Goal: Information Seeking & Learning: Learn about a topic

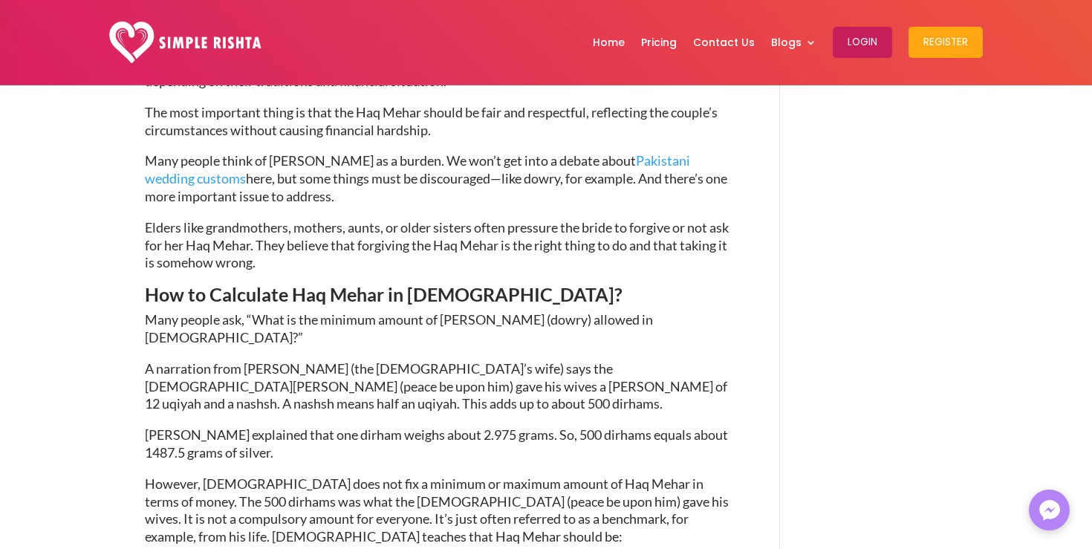
scroll to position [2138, 0]
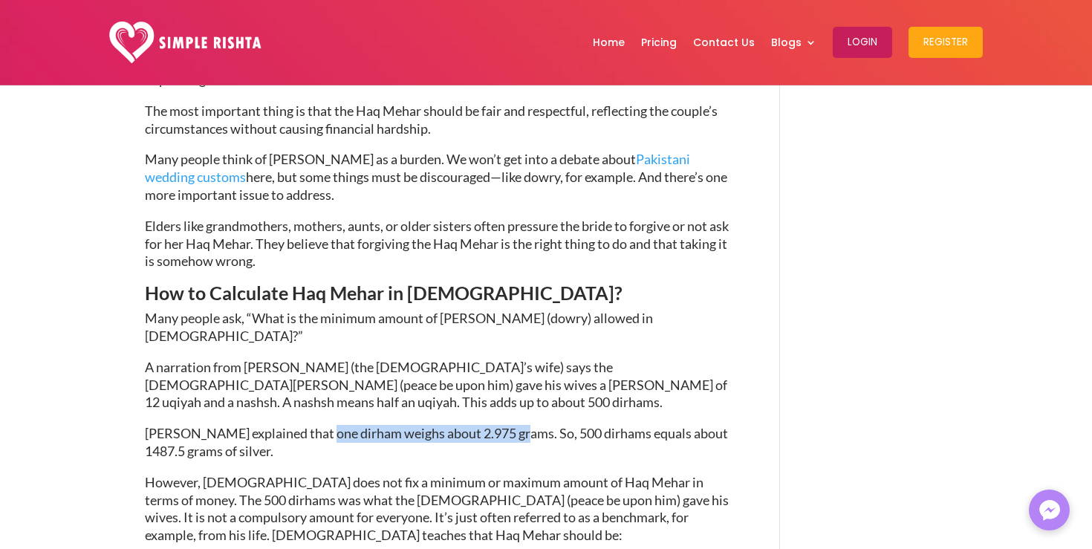
drag, startPoint x: 318, startPoint y: 268, endPoint x: 520, endPoint y: 268, distance: 202.1
click at [520, 425] on span "[PERSON_NAME] explained that one dirham weighs about 2.975 grams. So, 500 dirha…" at bounding box center [436, 442] width 583 height 34
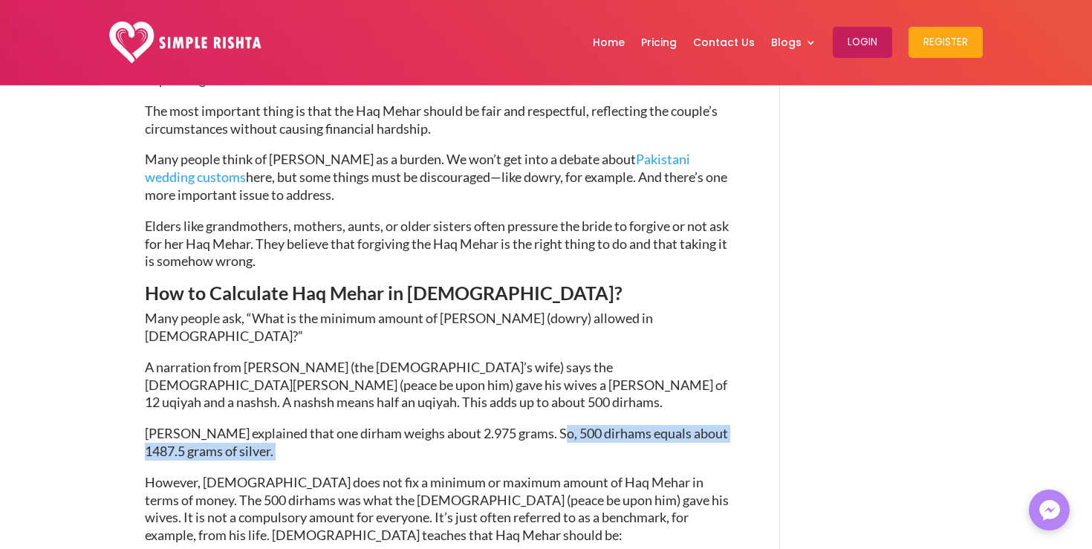
drag, startPoint x: 548, startPoint y: 274, endPoint x: 632, endPoint y: 283, distance: 85.2
click at [632, 425] on p "[PERSON_NAME] explained that one dirham weighs about 2.975 grams. So, 500 dirha…" at bounding box center [440, 449] width 591 height 49
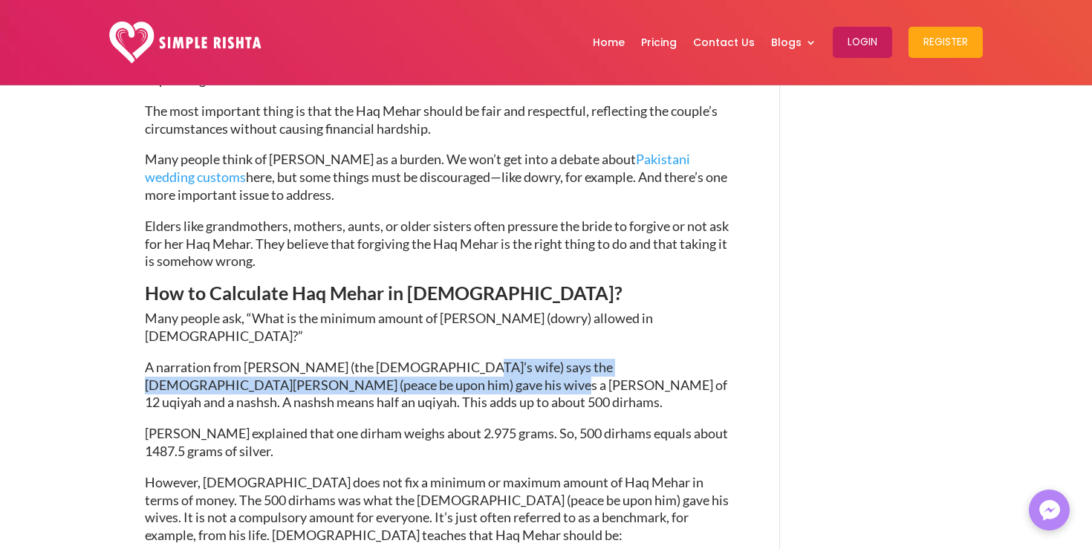
drag, startPoint x: 435, startPoint y: 210, endPoint x: 373, endPoint y: 225, distance: 64.3
click at [373, 359] on span "A narration from [PERSON_NAME] (the [DEMOGRAPHIC_DATA]’s wife) says the [DEMOGR…" at bounding box center [436, 385] width 582 height 52
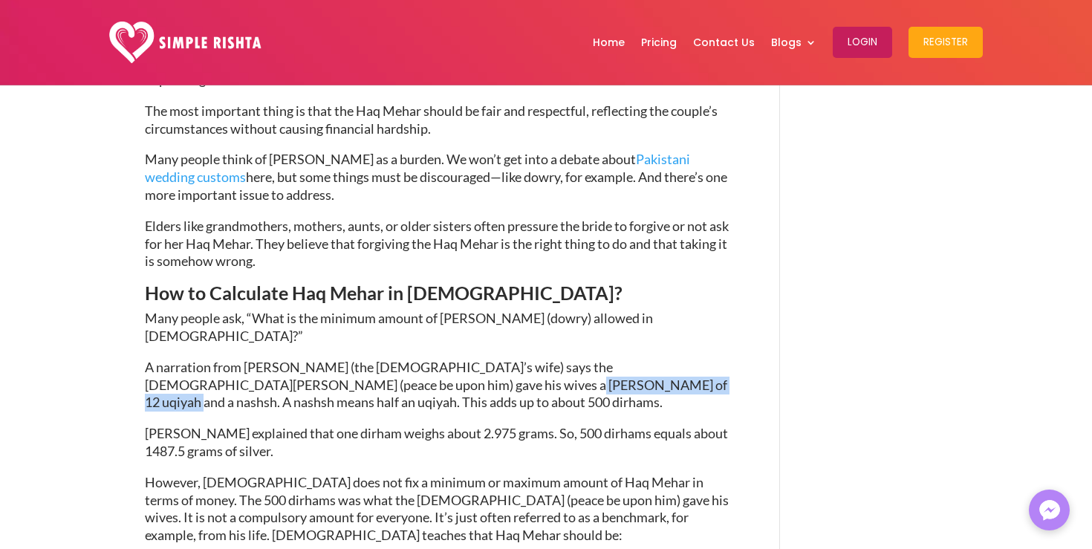
drag, startPoint x: 389, startPoint y: 227, endPoint x: 556, endPoint y: 219, distance: 168.1
click at [556, 359] on span "A narration from [PERSON_NAME] (the [DEMOGRAPHIC_DATA]’s wife) says the [DEMOGR…" at bounding box center [436, 385] width 582 height 52
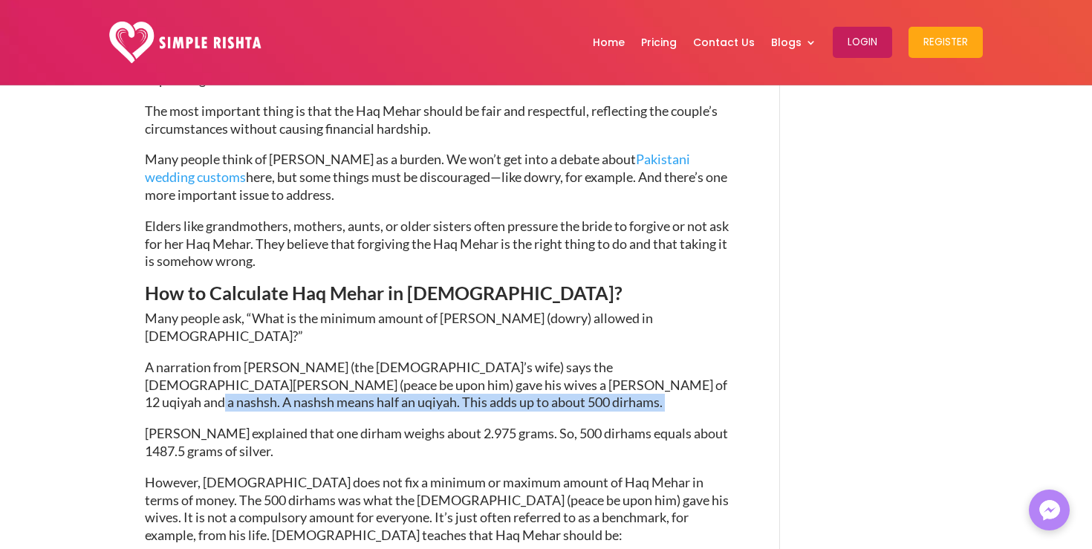
drag, startPoint x: 570, startPoint y: 225, endPoint x: 385, endPoint y: 242, distance: 185.8
click at [385, 359] on p "A narration from [PERSON_NAME] (the [DEMOGRAPHIC_DATA]’s wife) says the [DEMOGR…" at bounding box center [440, 392] width 591 height 66
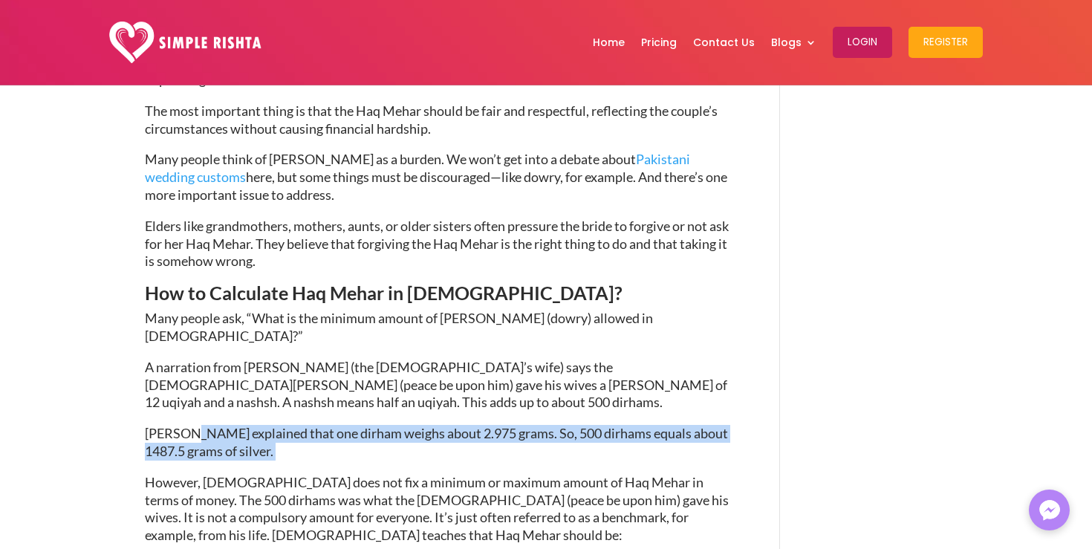
drag, startPoint x: 186, startPoint y: 274, endPoint x: 287, endPoint y: 280, distance: 100.5
click at [287, 425] on p "[PERSON_NAME] explained that one dirham weighs about 2.975 grams. So, 500 dirha…" at bounding box center [440, 449] width 591 height 49
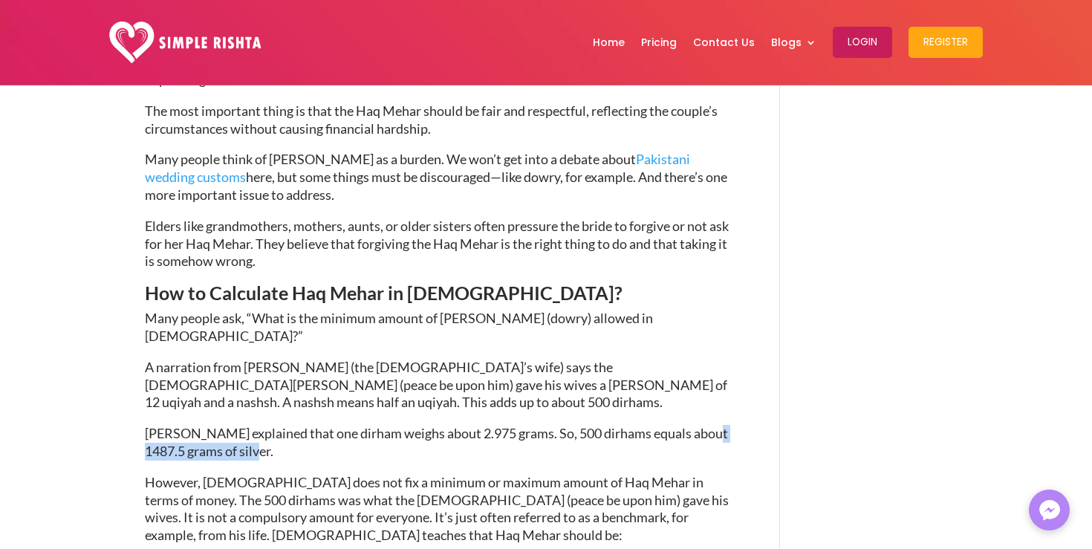
drag, startPoint x: 273, startPoint y: 288, endPoint x: 143, endPoint y: 291, distance: 129.3
click at [143, 291] on div "Haq Mehar in [DEMOGRAPHIC_DATA] and its Philosophy [DATE] | Marriage guidelines…" at bounding box center [546, 195] width 1092 height 4496
drag, startPoint x: 148, startPoint y: 323, endPoint x: 476, endPoint y: 317, distance: 328.5
click at [476, 474] on span "However, [DEMOGRAPHIC_DATA] does not fix a minimum or maximum amount of Haq Meh…" at bounding box center [437, 508] width 584 height 69
click at [491, 474] on span "However, [DEMOGRAPHIC_DATA] does not fix a minimum or maximum amount of Haq Meh…" at bounding box center [437, 508] width 584 height 69
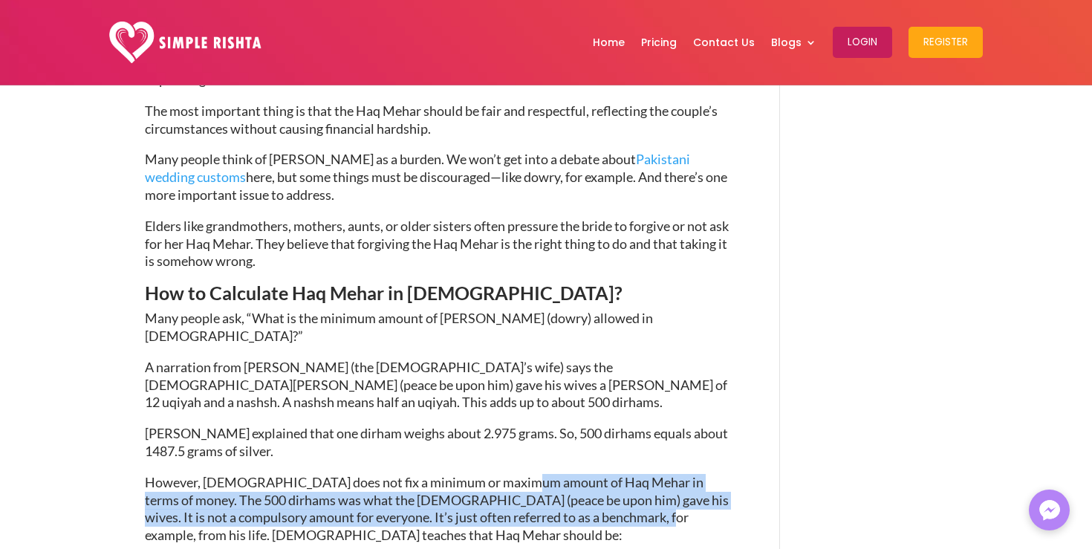
drag, startPoint x: 510, startPoint y: 322, endPoint x: 602, endPoint y: 349, distance: 96.1
click at [602, 474] on span "However, [DEMOGRAPHIC_DATA] does not fix a minimum or maximum amount of Haq Meh…" at bounding box center [437, 508] width 584 height 69
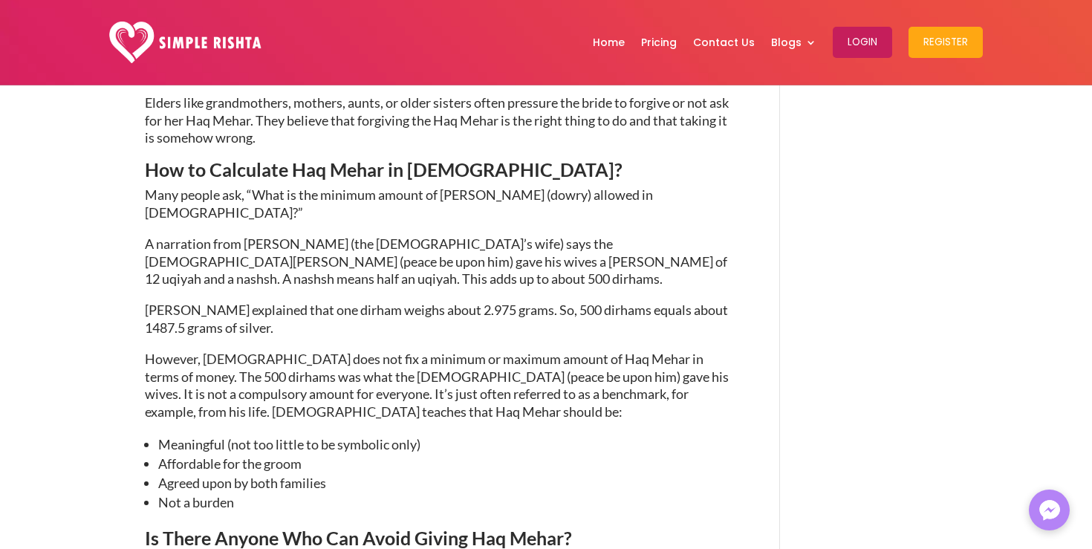
scroll to position [2262, 0]
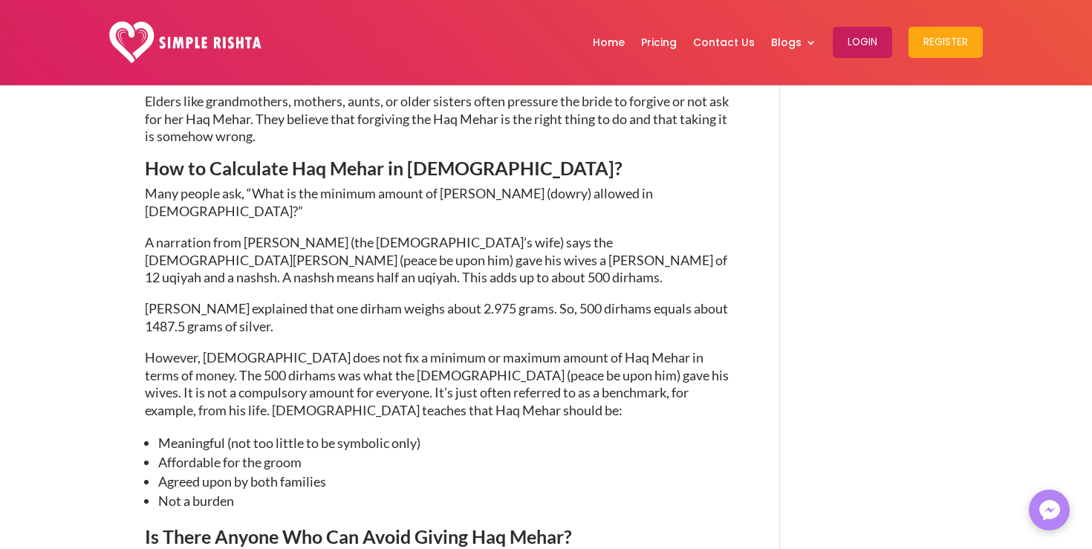
click at [421, 435] on span "Meaningful (not too little to be symbolic only)" at bounding box center [289, 443] width 262 height 16
click at [425, 452] on li "Affordable for the groom" at bounding box center [446, 461] width 577 height 19
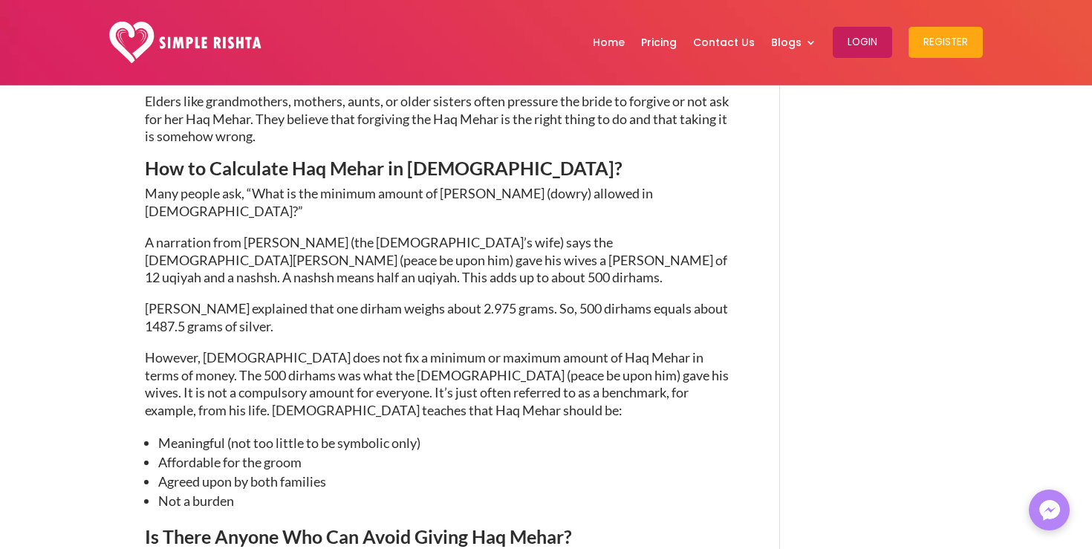
click at [425, 452] on li "Affordable for the groom" at bounding box center [446, 461] width 577 height 19
click at [417, 472] on li "Agreed upon by both families" at bounding box center [446, 481] width 577 height 19
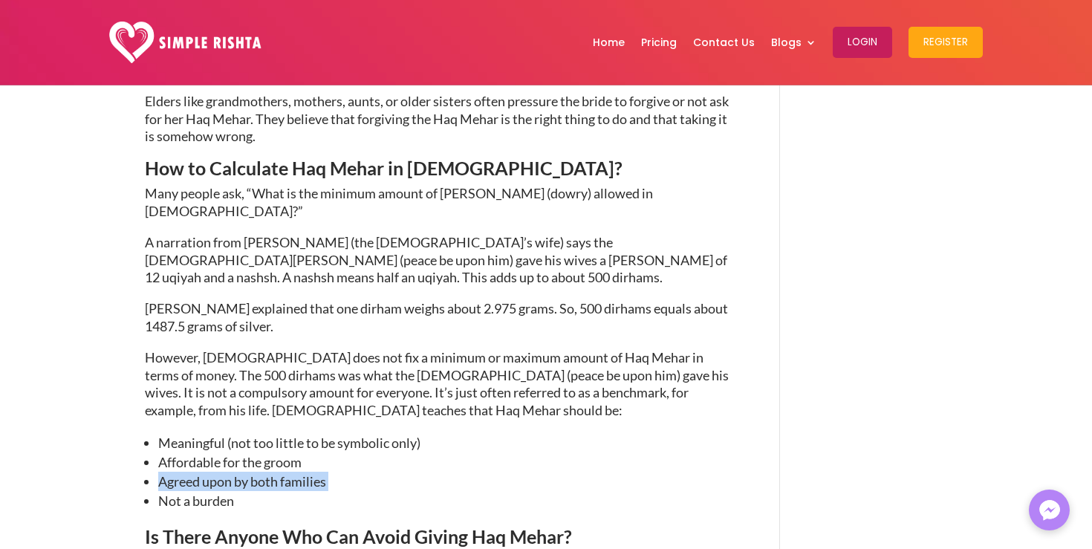
click at [406, 491] on li "Not a burden" at bounding box center [446, 500] width 577 height 19
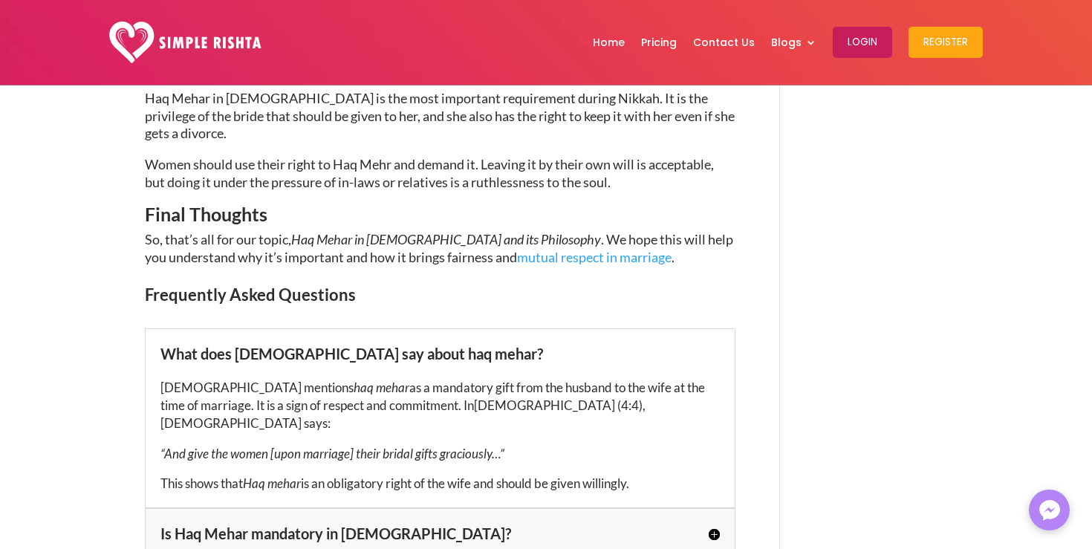
scroll to position [2871, 0]
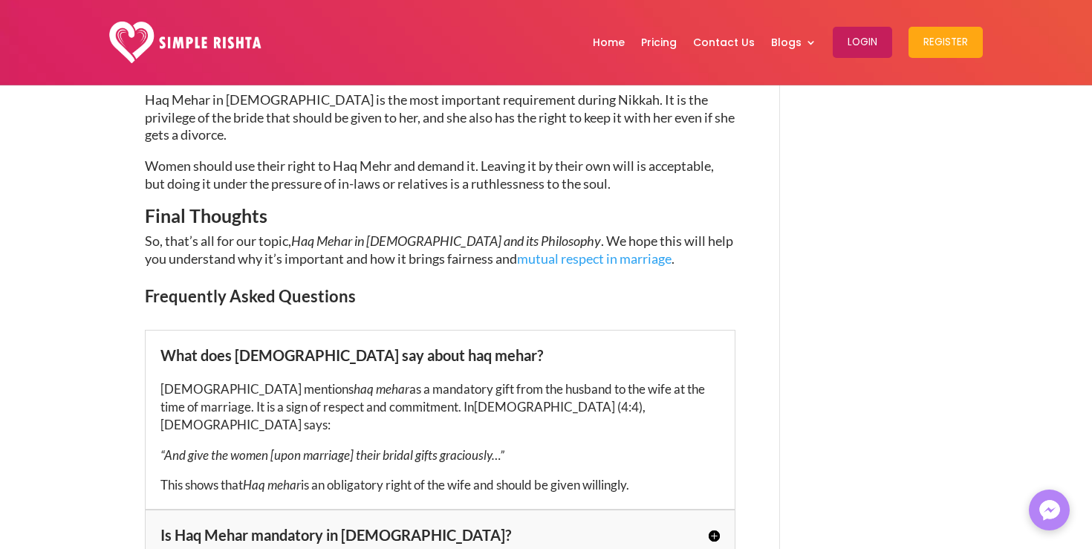
click at [338, 447] on span "“And give the women [upon marriage] their bridal gifts graciously…”" at bounding box center [332, 455] width 344 height 16
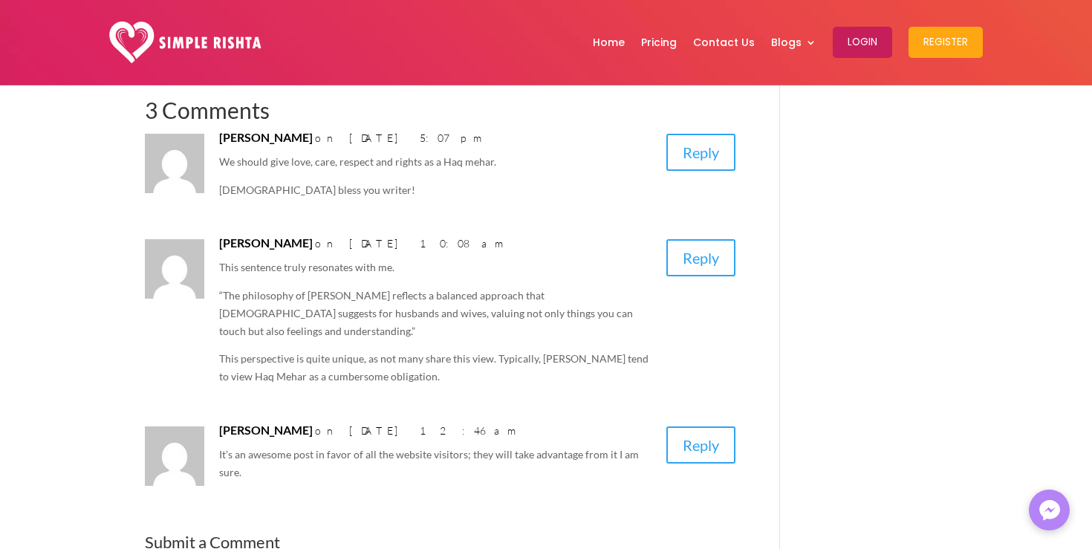
scroll to position [3494, 0]
